Goal: Information Seeking & Learning: Learn about a topic

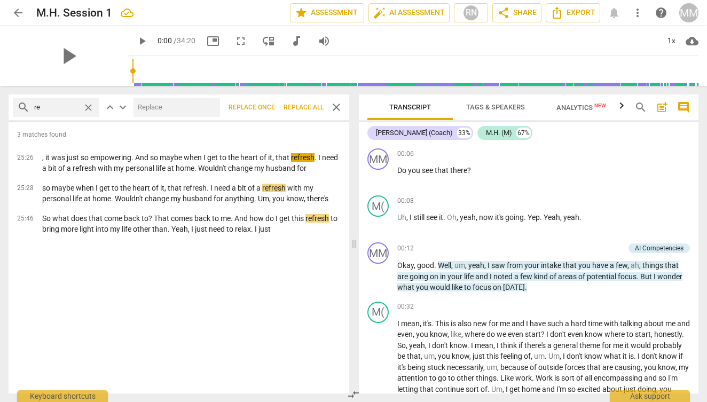
type input "r"
type input "puppy"
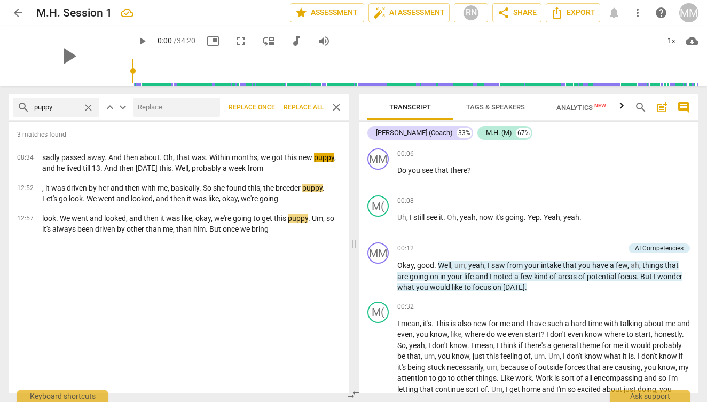
click at [113, 295] on div "3 matches found 08:34 sadly passed away. And then about. Oh, that was. Within m…" at bounding box center [179, 258] width 341 height 272
click at [90, 108] on span "close" at bounding box center [88, 107] width 11 height 11
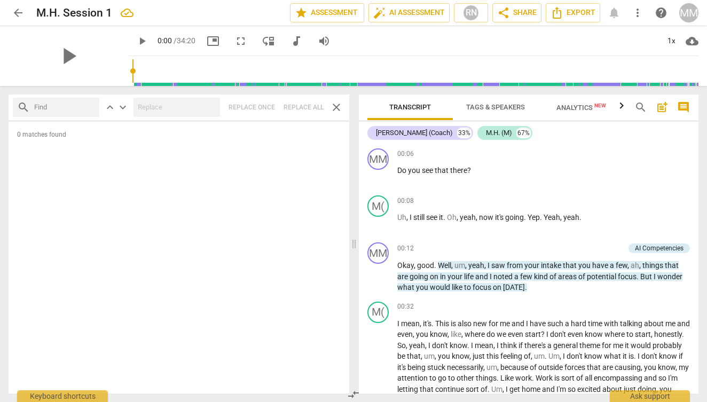
click at [67, 109] on input "text" at bounding box center [64, 107] width 61 height 17
type input "tired"
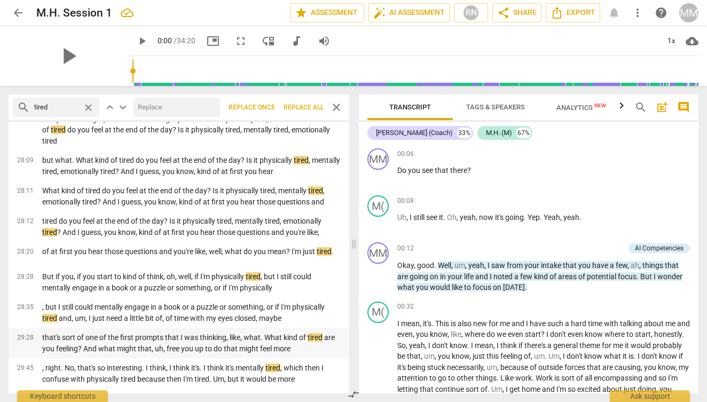
scroll to position [65, 0]
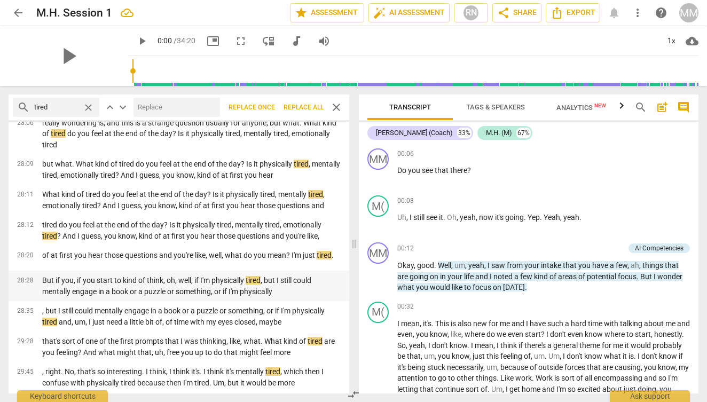
click at [203, 279] on p "But if you, if you start to kind of think, oh, well, if I'm physically tired , …" at bounding box center [191, 286] width 299 height 22
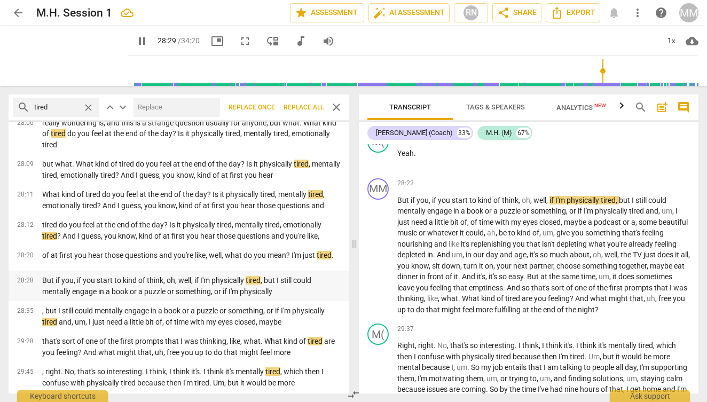
click at [203, 280] on p "But if you, if you start to kind of think, oh, well, if I'm physically tired , …" at bounding box center [191, 286] width 299 height 22
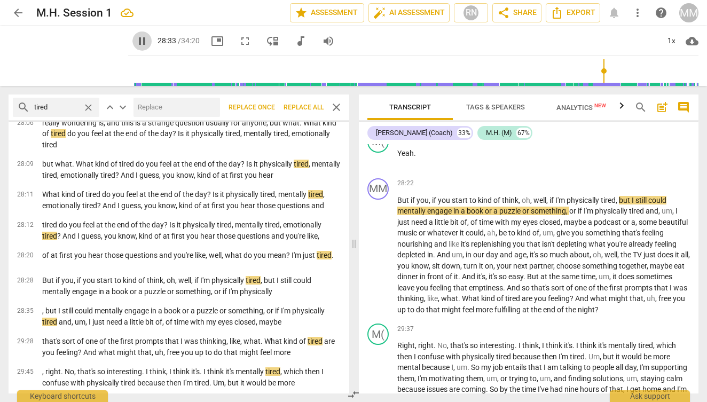
click at [136, 42] on span "pause" at bounding box center [142, 41] width 13 height 13
type input "1714"
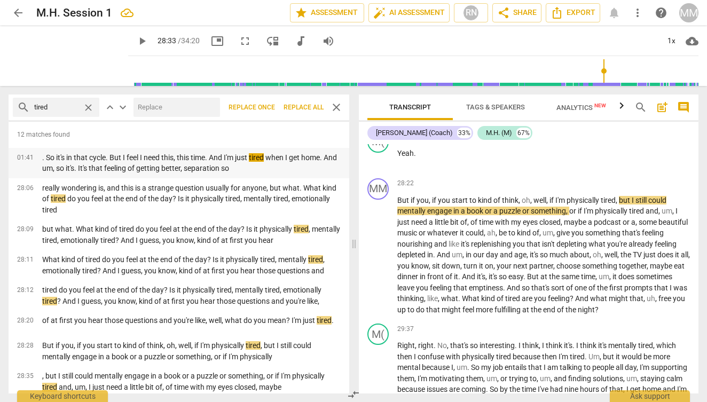
scroll to position [0, 0]
click at [87, 104] on span "close" at bounding box center [88, 107] width 11 height 11
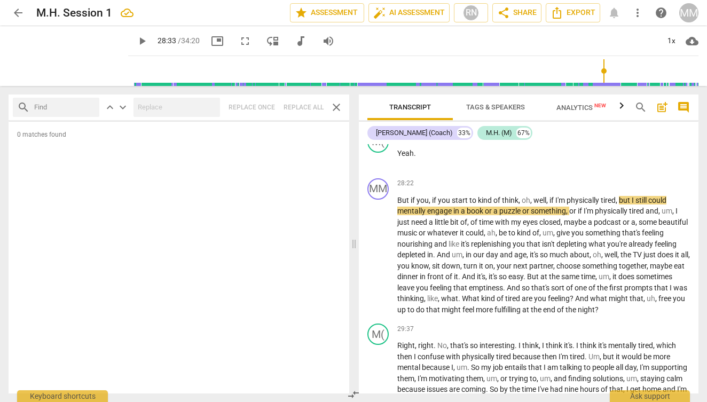
click at [77, 108] on input "text" at bounding box center [64, 107] width 61 height 17
type input "e"
click at [405, 197] on p "But if you , if you start to kind of think , oh , well , if I'm physically tire…" at bounding box center [543, 255] width 293 height 121
click at [53, 109] on input "text" at bounding box center [64, 107] width 61 height 17
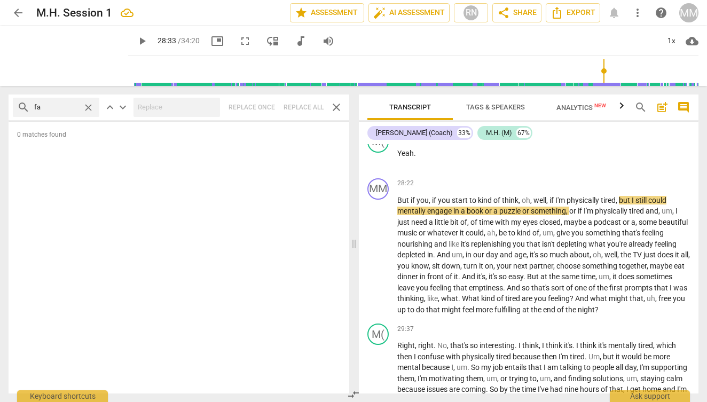
type input "f"
type input "l"
type input "dog"
